Goal: Entertainment & Leisure: Consume media (video, audio)

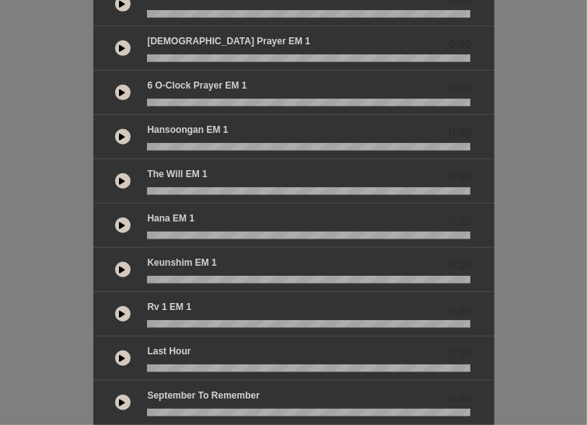
scroll to position [460, 0]
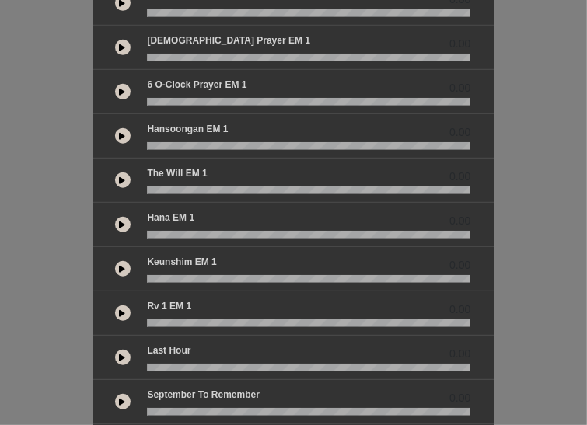
click at [115, 173] on button at bounding box center [123, 181] width 16 height 16
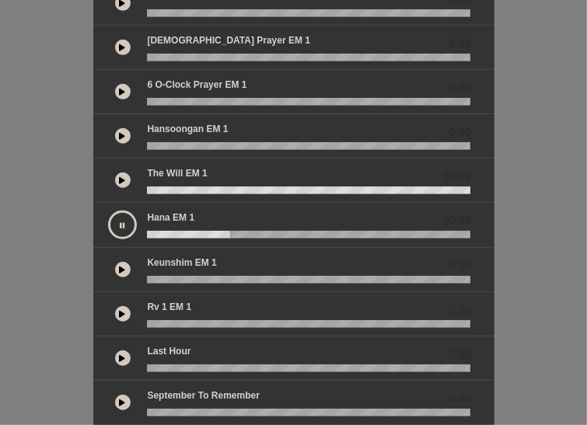
click at [108, 211] on button at bounding box center [122, 225] width 29 height 29
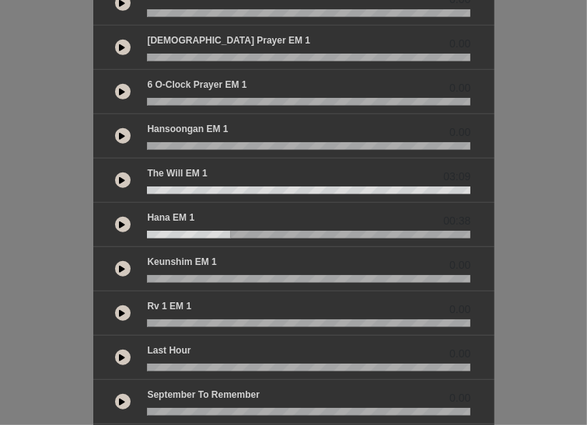
click at [115, 217] on button at bounding box center [123, 225] width 16 height 16
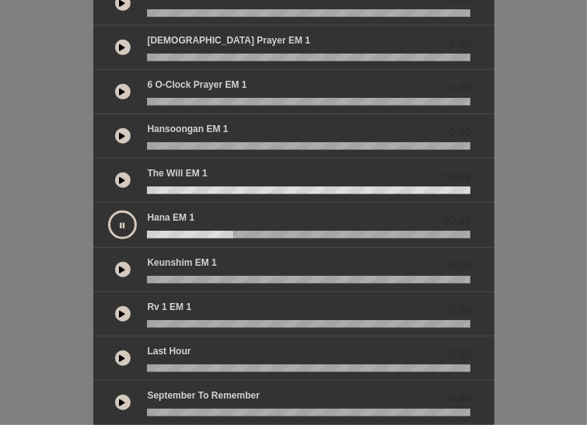
click at [108, 211] on button at bounding box center [122, 225] width 29 height 29
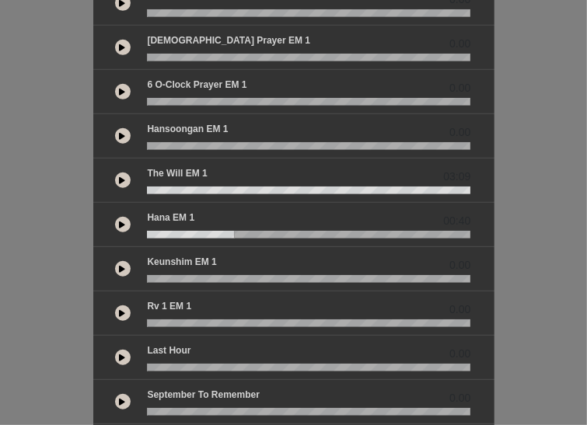
click at [115, 217] on button at bounding box center [123, 225] width 16 height 16
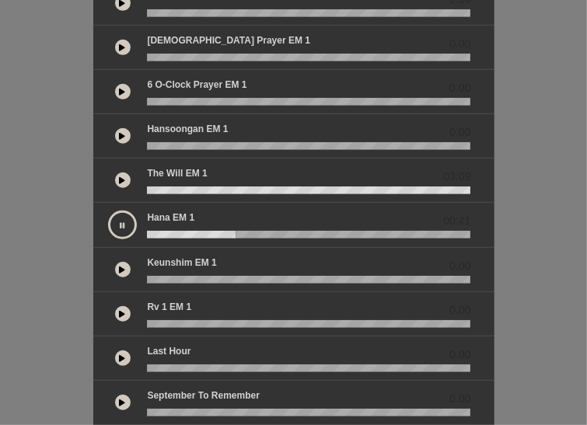
click at [108, 211] on button at bounding box center [122, 225] width 29 height 29
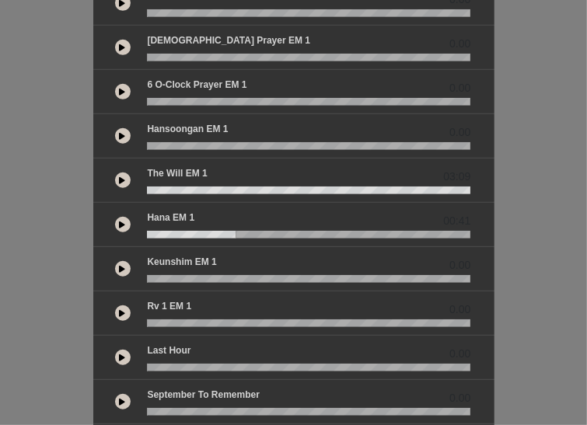
click at [115, 217] on button at bounding box center [123, 225] width 16 height 16
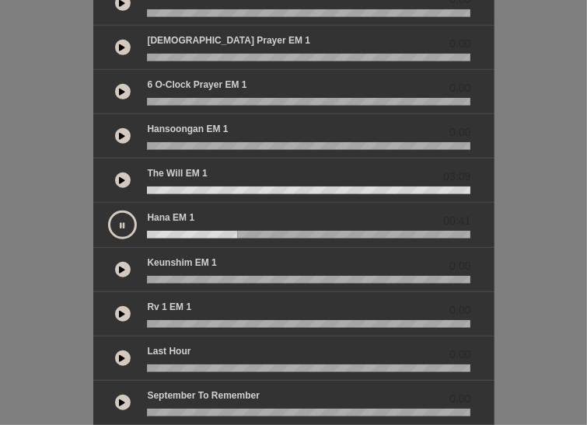
click at [108, 211] on button at bounding box center [122, 225] width 29 height 29
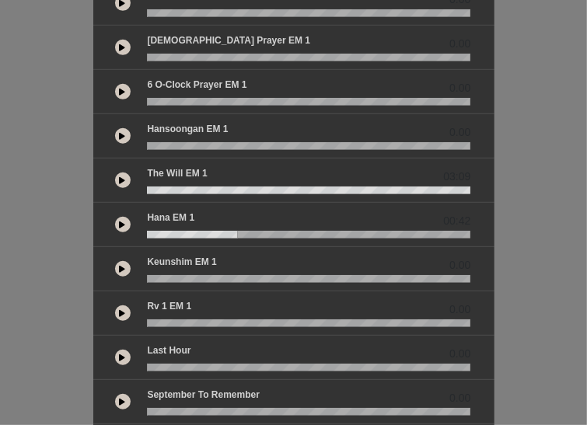
click at [115, 217] on button at bounding box center [123, 225] width 16 height 16
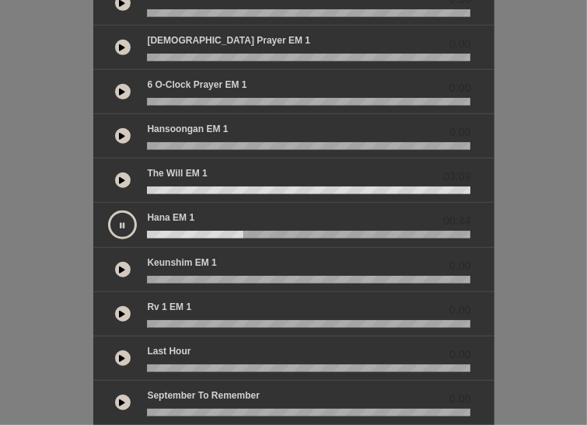
click at [108, 211] on button at bounding box center [122, 225] width 29 height 29
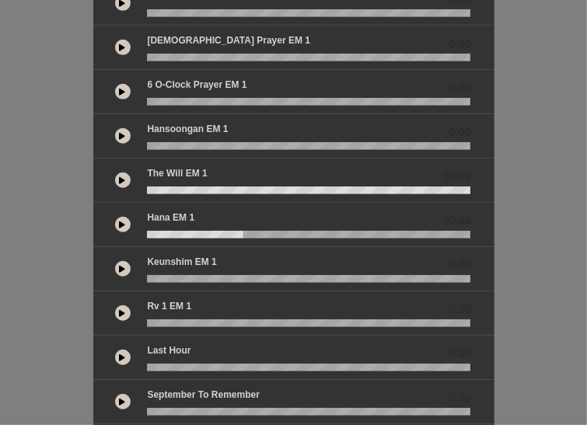
click at [115, 217] on button at bounding box center [123, 225] width 16 height 16
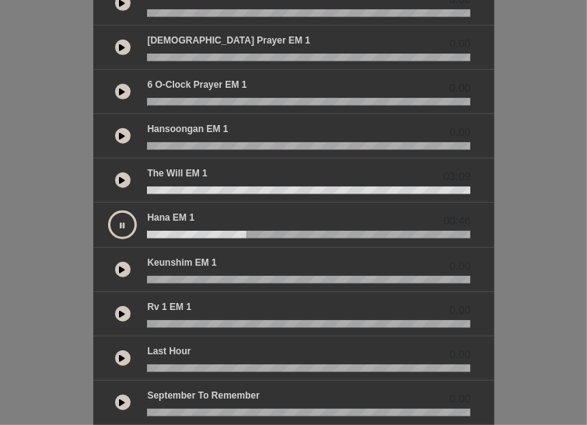
click at [108, 211] on button at bounding box center [122, 225] width 29 height 29
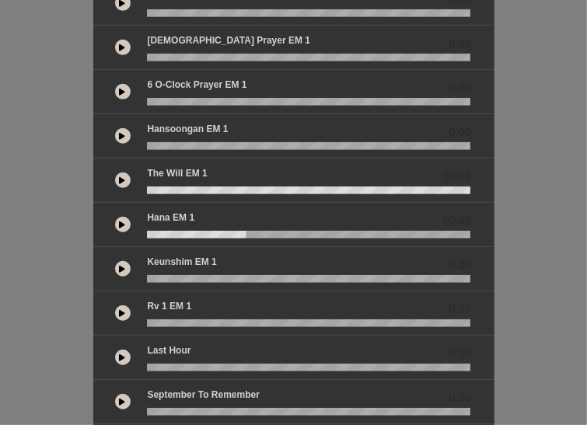
click at [115, 217] on button at bounding box center [123, 225] width 16 height 16
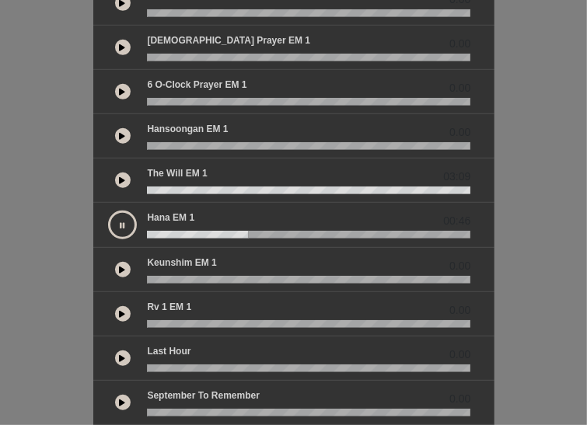
click at [108, 211] on button at bounding box center [122, 225] width 29 height 29
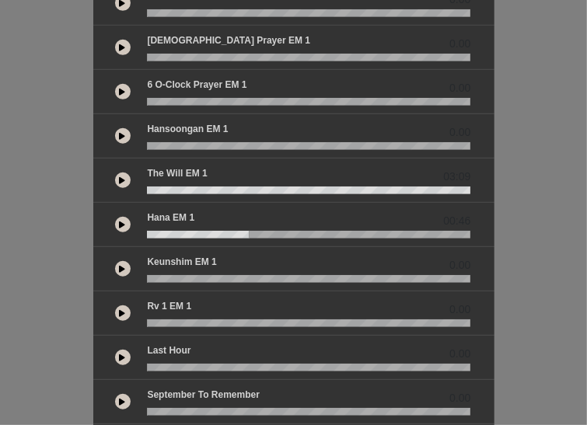
click at [120, 221] on icon at bounding box center [123, 225] width 6 height 8
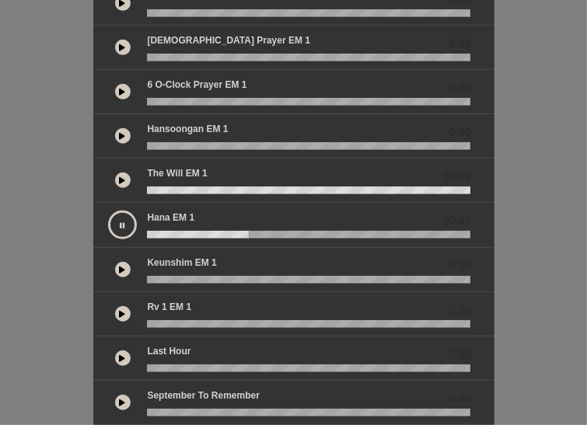
click at [120, 222] on icon at bounding box center [122, 226] width 5 height 8
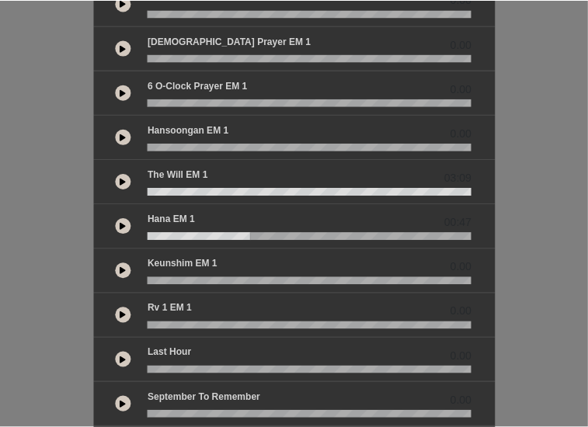
scroll to position [370, 0]
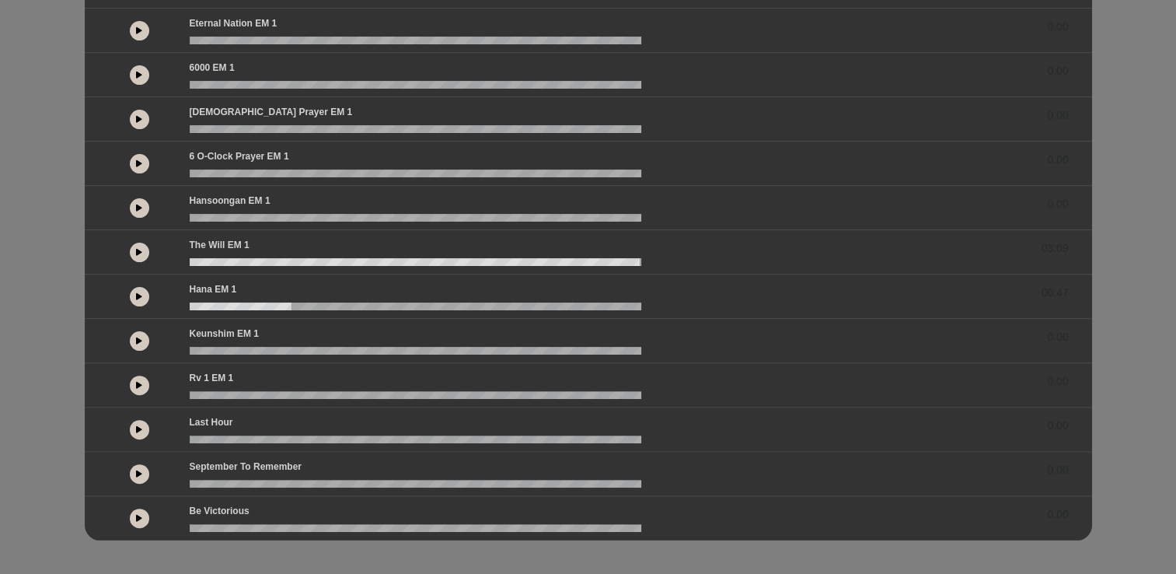
click at [141, 296] on icon at bounding box center [139, 296] width 6 height 8
click at [141, 296] on div at bounding box center [139, 296] width 19 height 19
click at [141, 296] on icon at bounding box center [139, 296] width 6 height 8
click at [141, 296] on button at bounding box center [139, 296] width 19 height 19
click at [135, 301] on button at bounding box center [139, 296] width 19 height 19
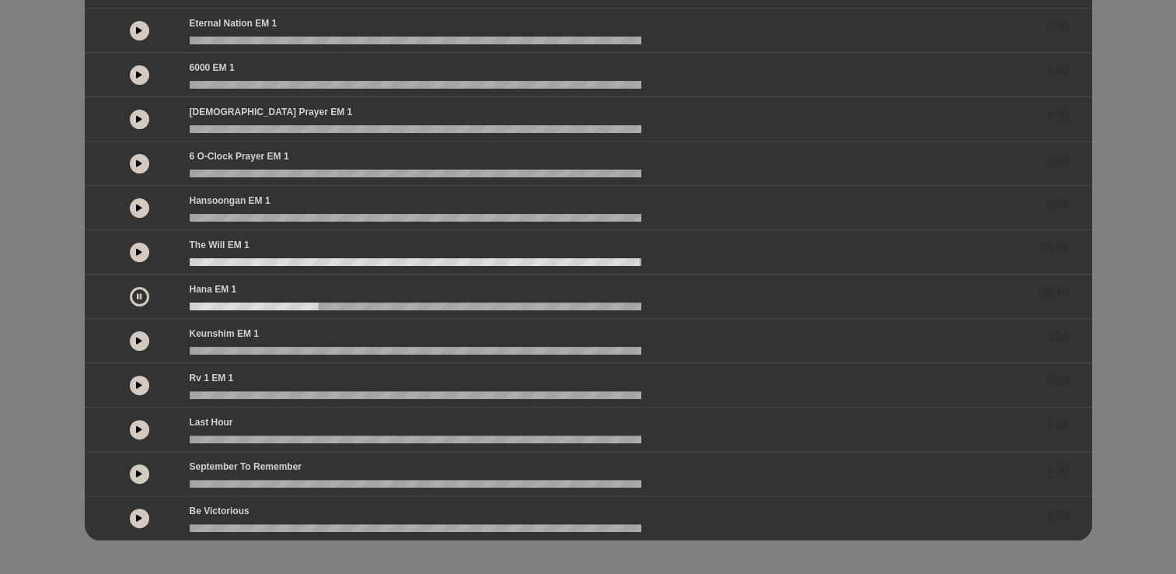
click at [135, 301] on button at bounding box center [139, 296] width 19 height 19
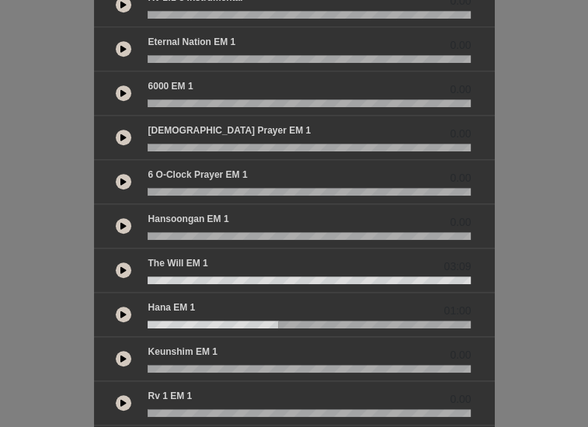
click at [6, 168] on div "English by 0.00 0.00 0.00" at bounding box center [294, 100] width 588 height 916
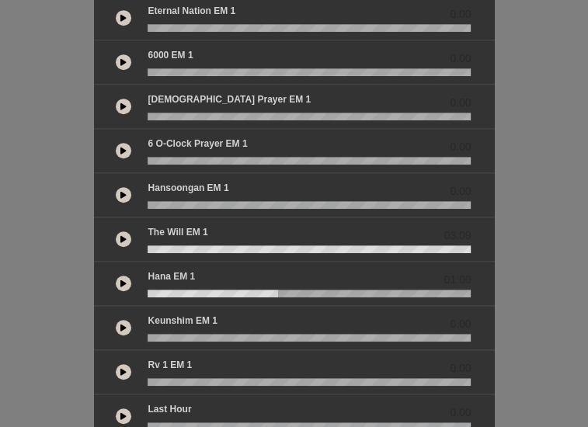
scroll to position [404, 0]
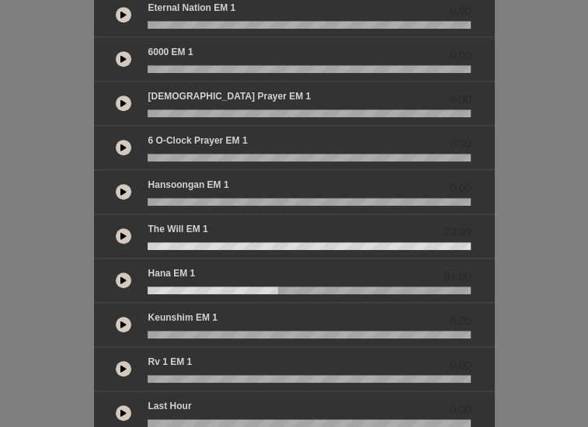
click at [120, 232] on icon at bounding box center [123, 236] width 6 height 8
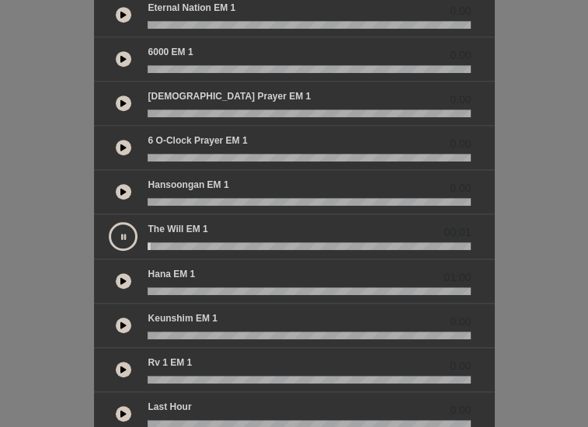
click at [109, 222] on button at bounding box center [123, 236] width 29 height 29
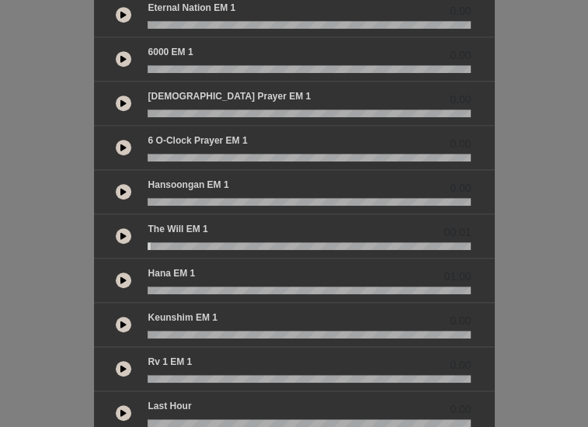
click at [120, 232] on icon at bounding box center [123, 236] width 6 height 8
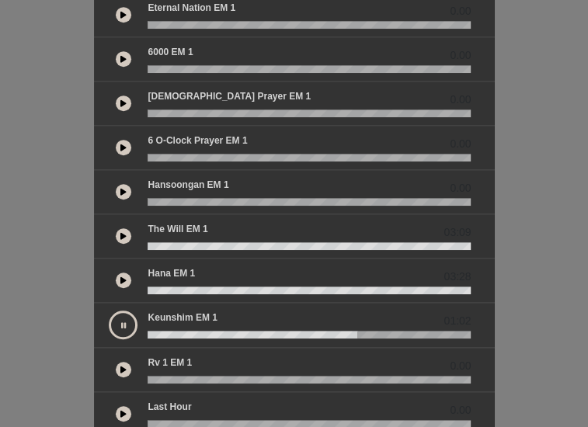
scroll to position [370, 0]
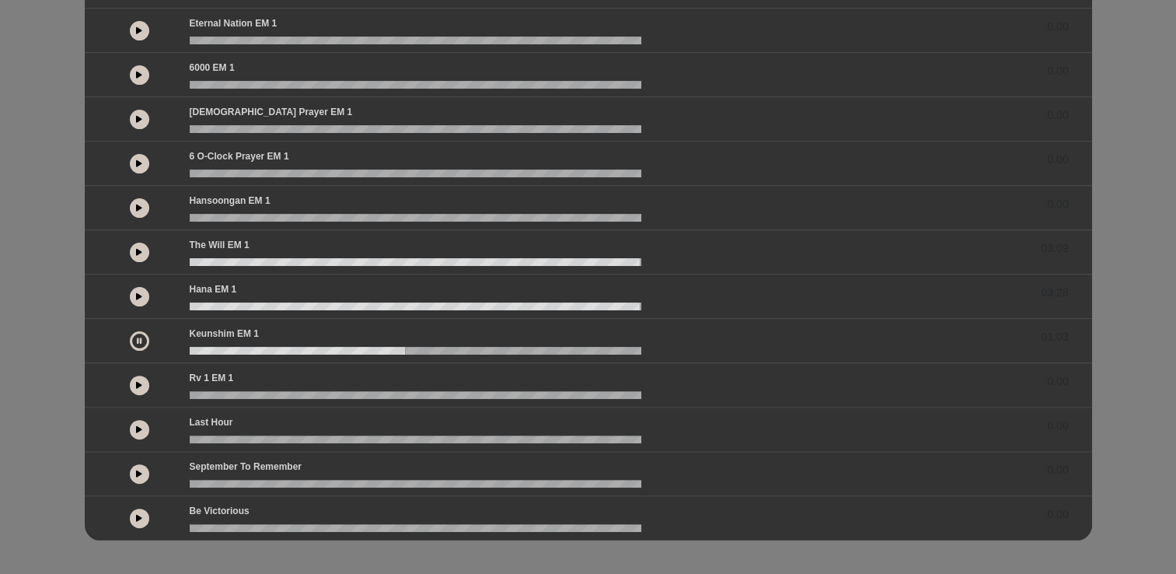
click at [138, 337] on icon at bounding box center [139, 341] width 5 height 8
click at [134, 198] on button at bounding box center [139, 207] width 19 height 19
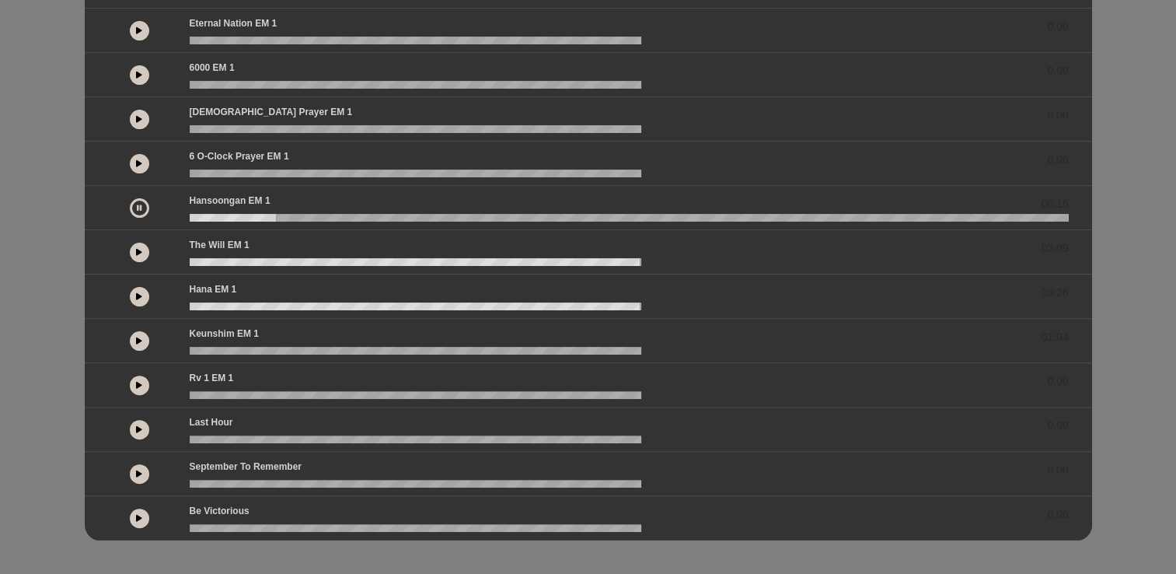
click at [138, 210] on button at bounding box center [139, 207] width 19 height 19
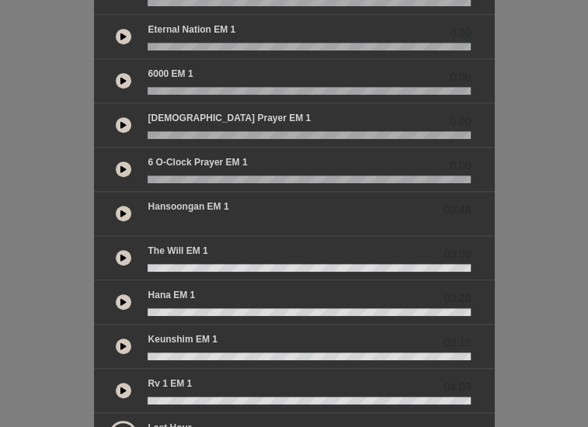
scroll to position [367, 0]
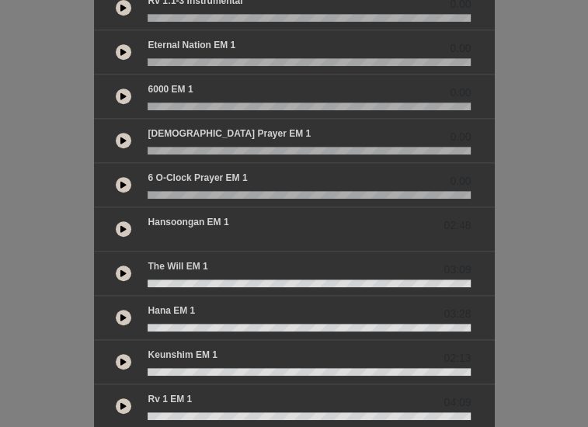
click at [116, 222] on button at bounding box center [124, 230] width 16 height 16
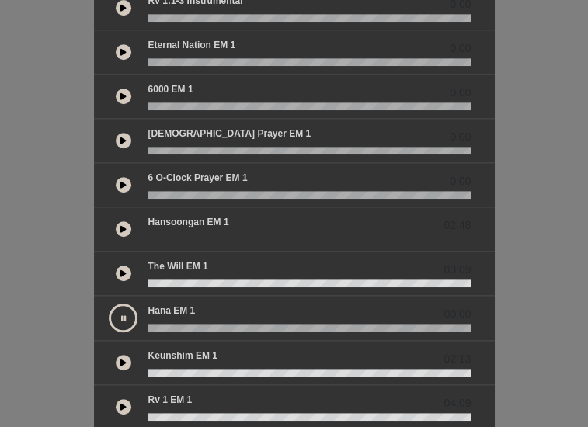
scroll to position [408, 0]
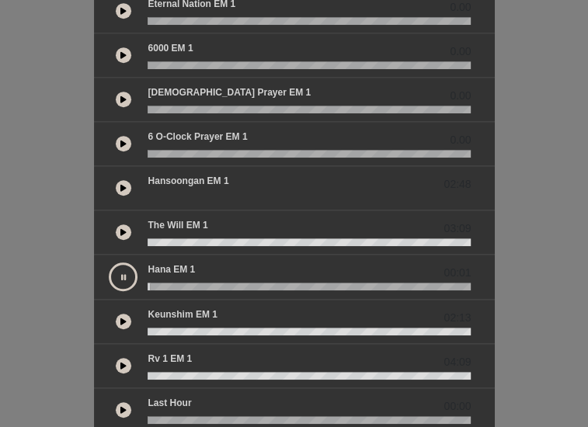
click at [121, 274] on icon at bounding box center [123, 278] width 5 height 8
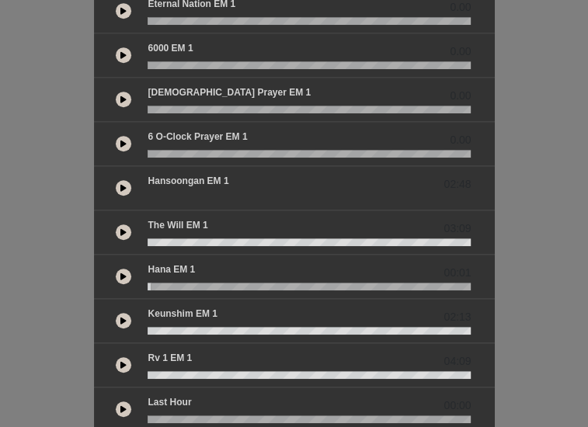
click at [120, 273] on icon at bounding box center [123, 277] width 6 height 8
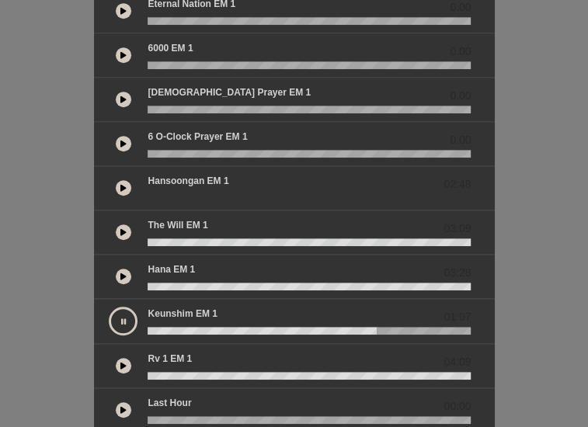
click at [109, 307] on button at bounding box center [123, 321] width 29 height 29
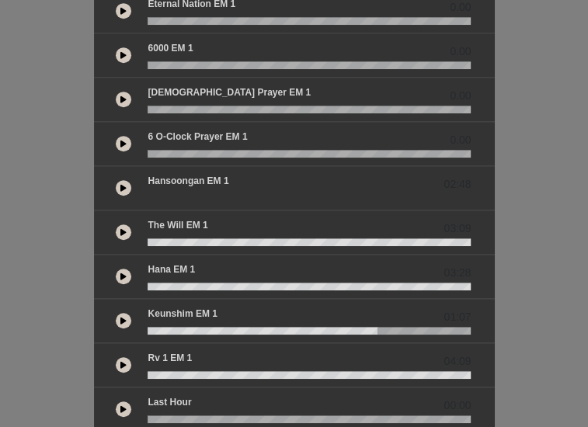
click at [116, 313] on div at bounding box center [124, 321] width 16 height 16
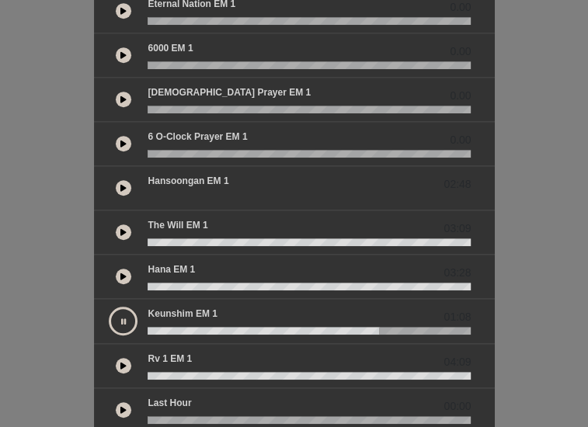
click at [109, 307] on button at bounding box center [123, 321] width 29 height 29
